Goal: Use online tool/utility: Use online tool/utility

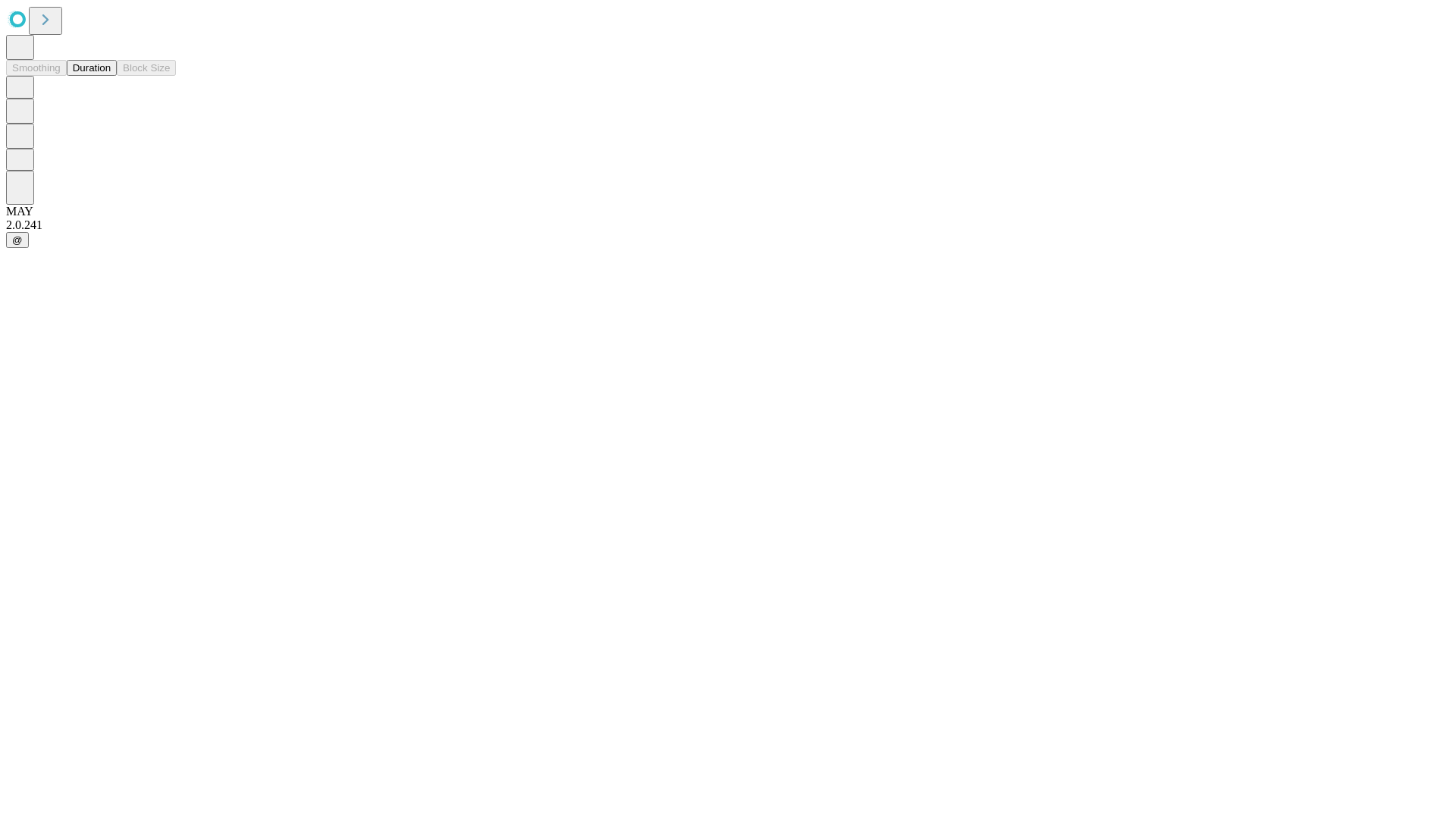
click at [111, 76] on button "Duration" at bounding box center [92, 68] width 50 height 16
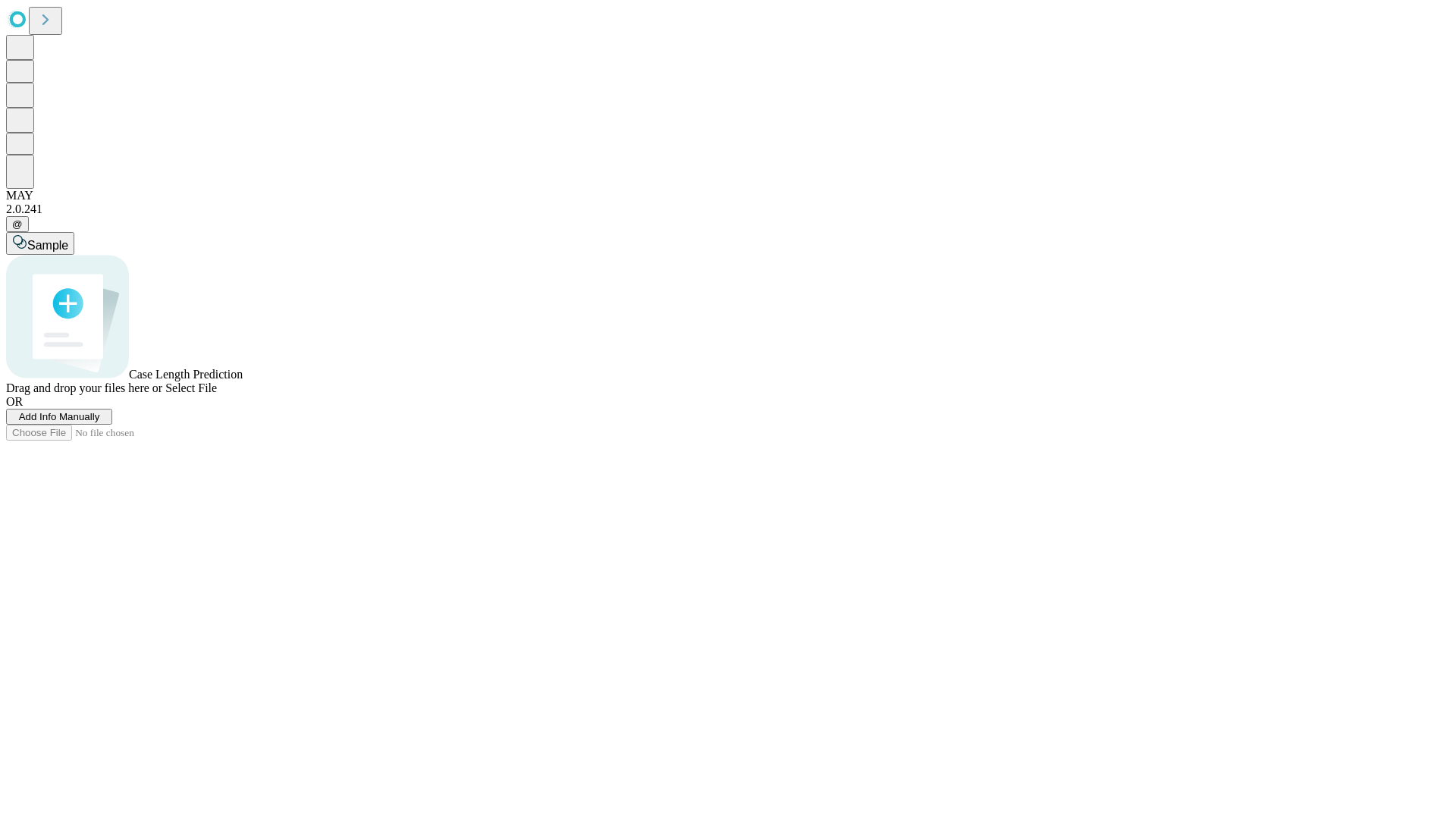
click at [217, 394] on span "Select File" at bounding box center [191, 387] width 51 height 13
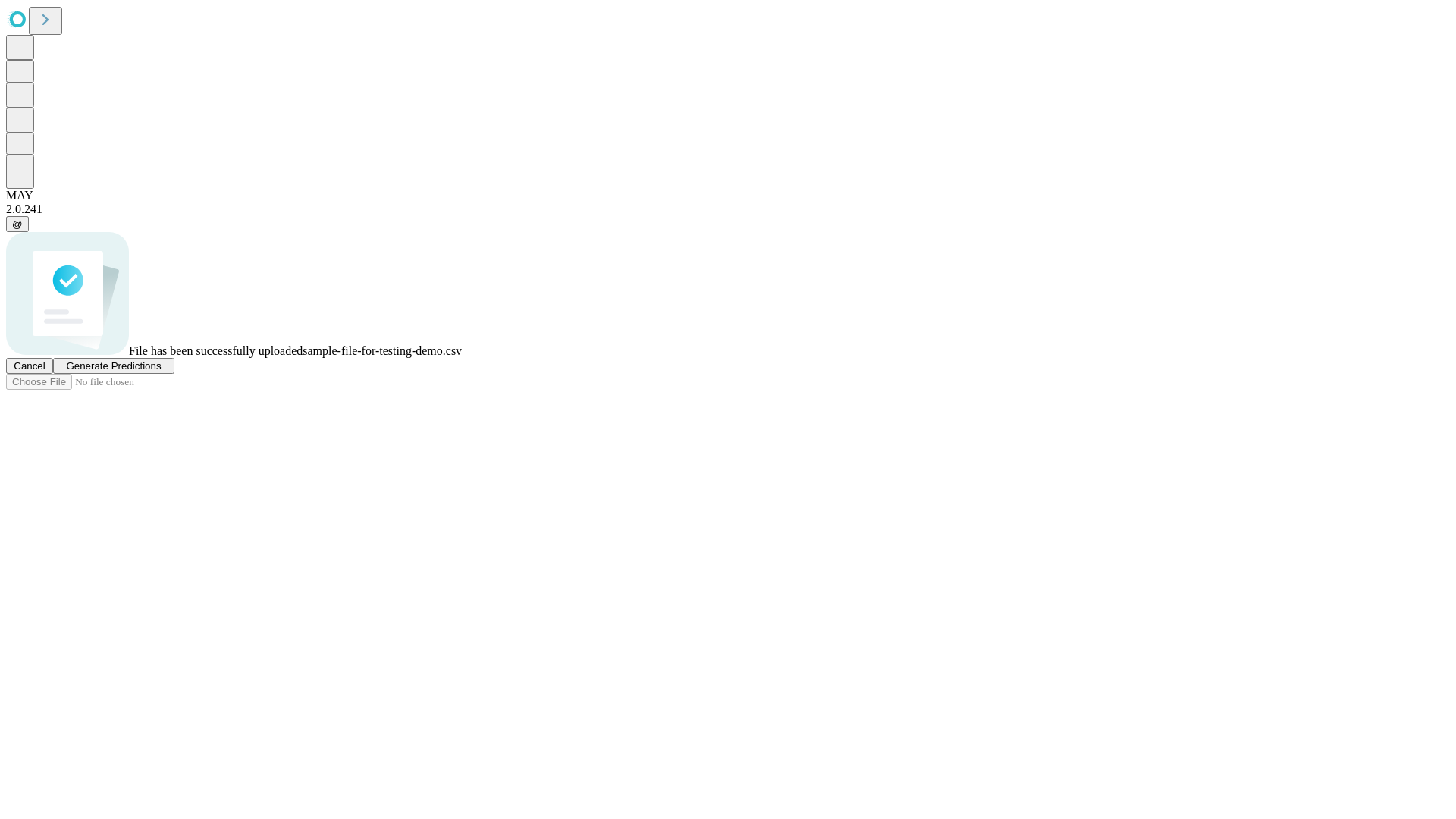
click at [161, 371] on span "Generate Predictions" at bounding box center [113, 366] width 95 height 12
